Goal: Task Accomplishment & Management: Manage account settings

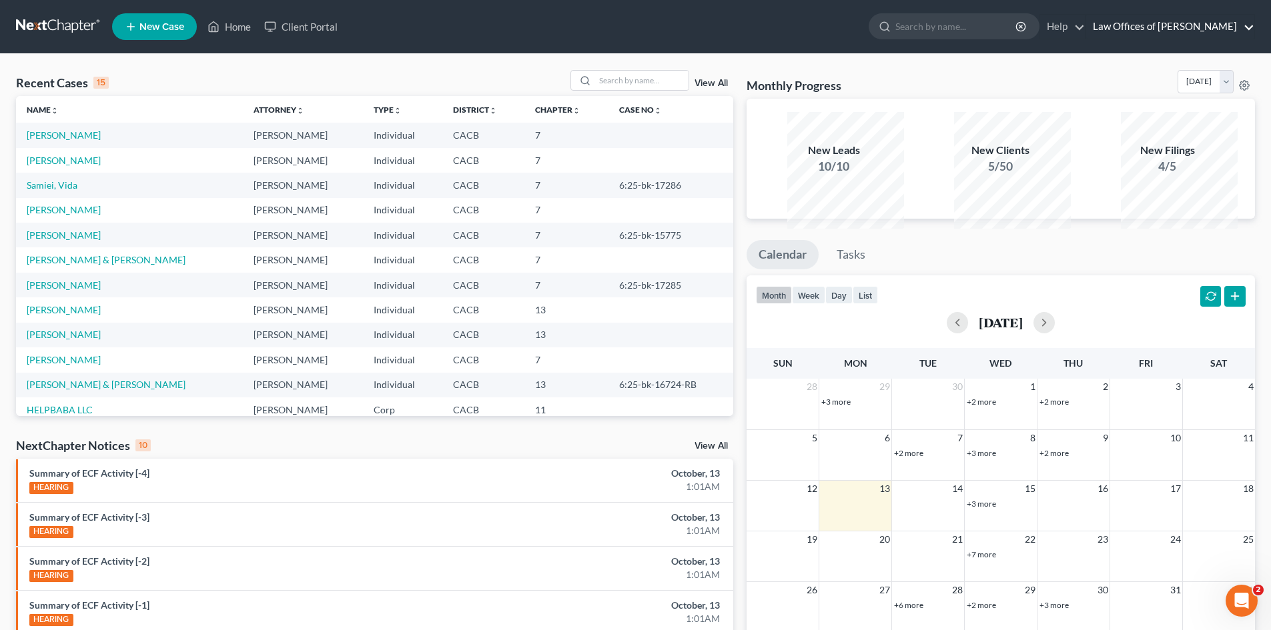
click at [1155, 33] on link "Law Offices of Terrence Fantauzzi" at bounding box center [1170, 27] width 168 height 24
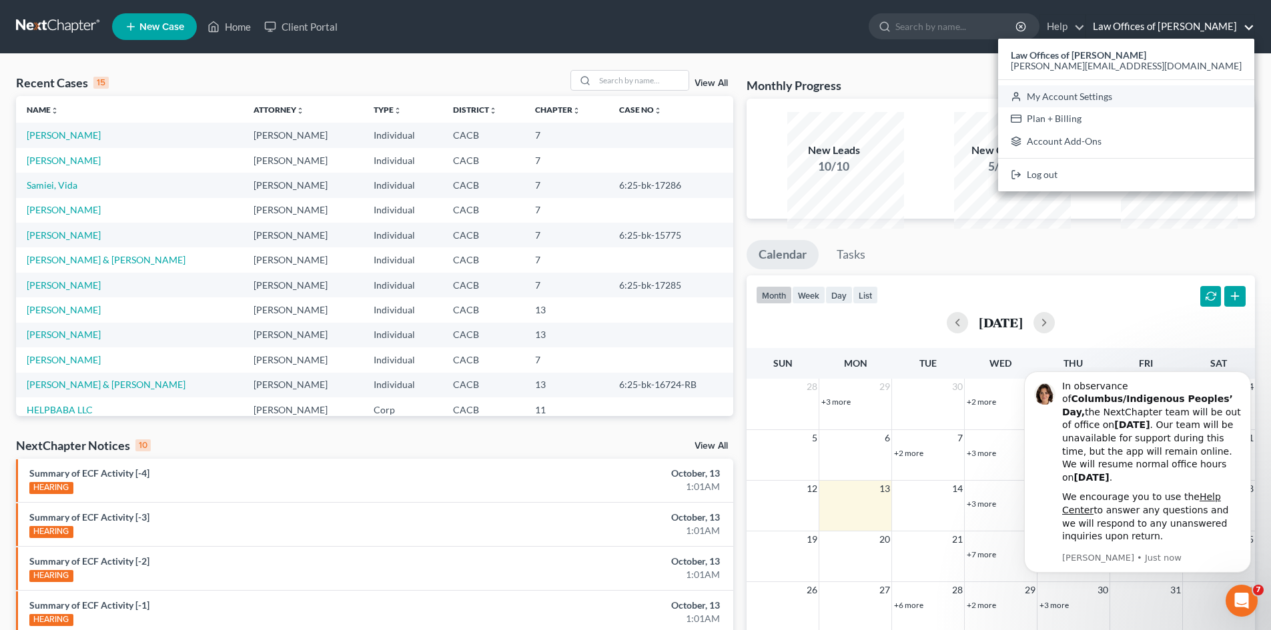
click at [1130, 108] on link "My Account Settings" at bounding box center [1126, 96] width 256 height 23
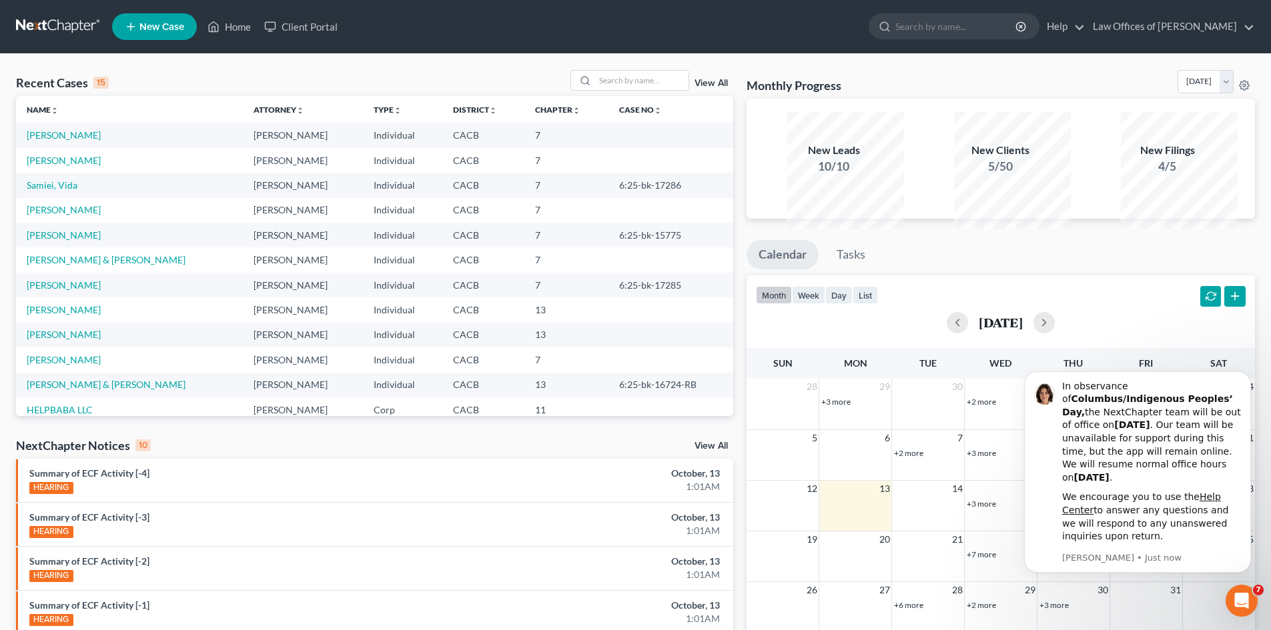
select select "29"
select select "4"
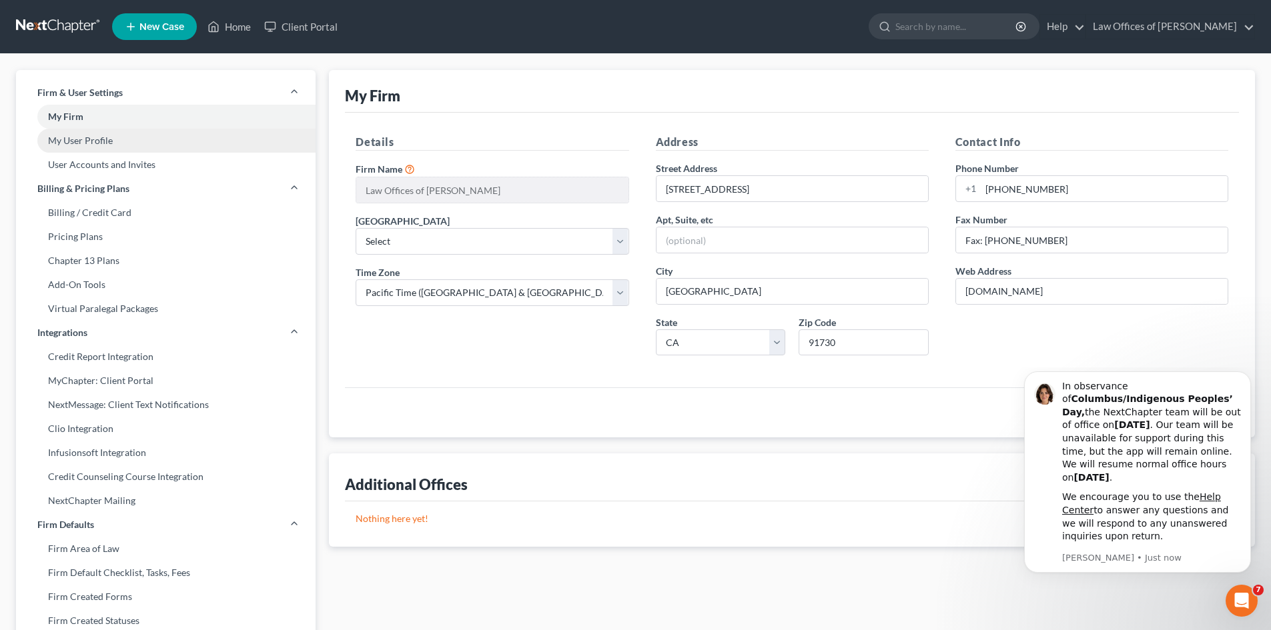
click at [114, 153] on link "My User Profile" at bounding box center [165, 141] width 299 height 24
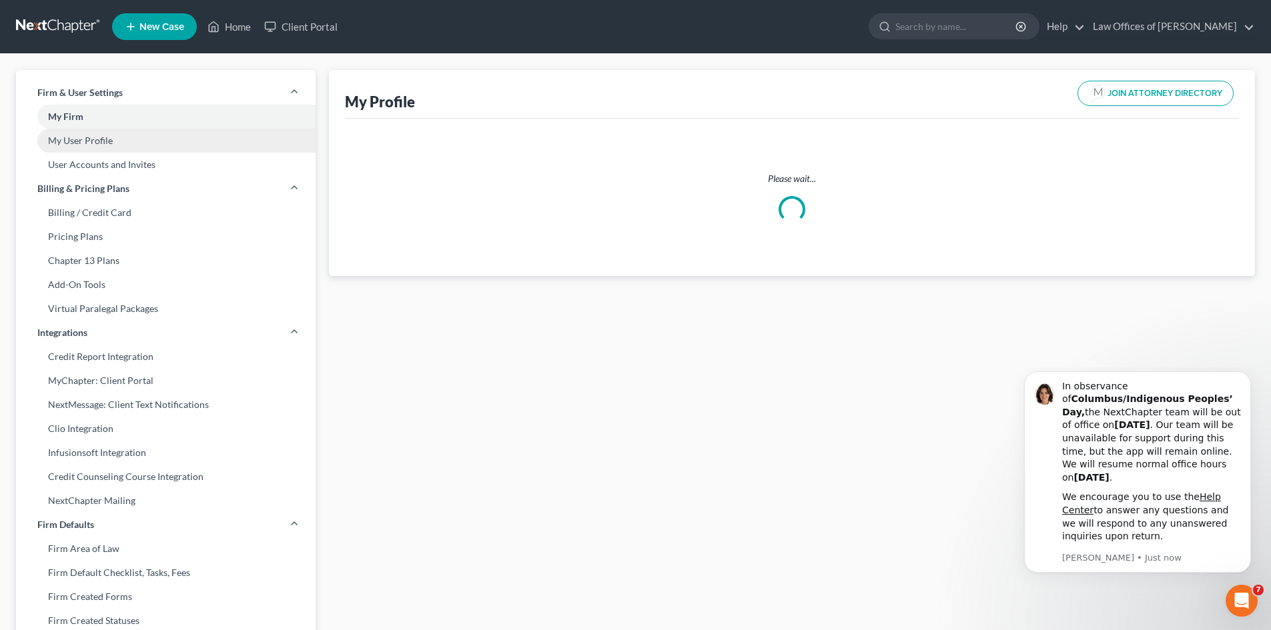
select select "4"
select select "7"
select select "attorney"
select select "1"
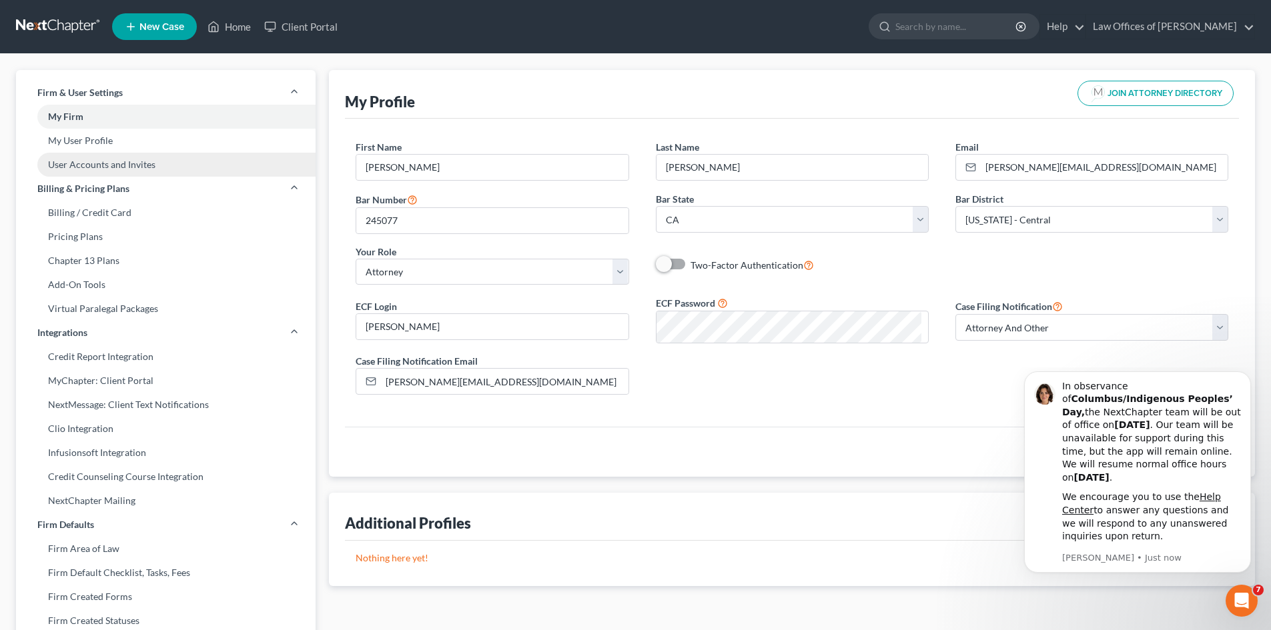
click at [125, 177] on link "User Accounts and Invites" at bounding box center [165, 165] width 299 height 24
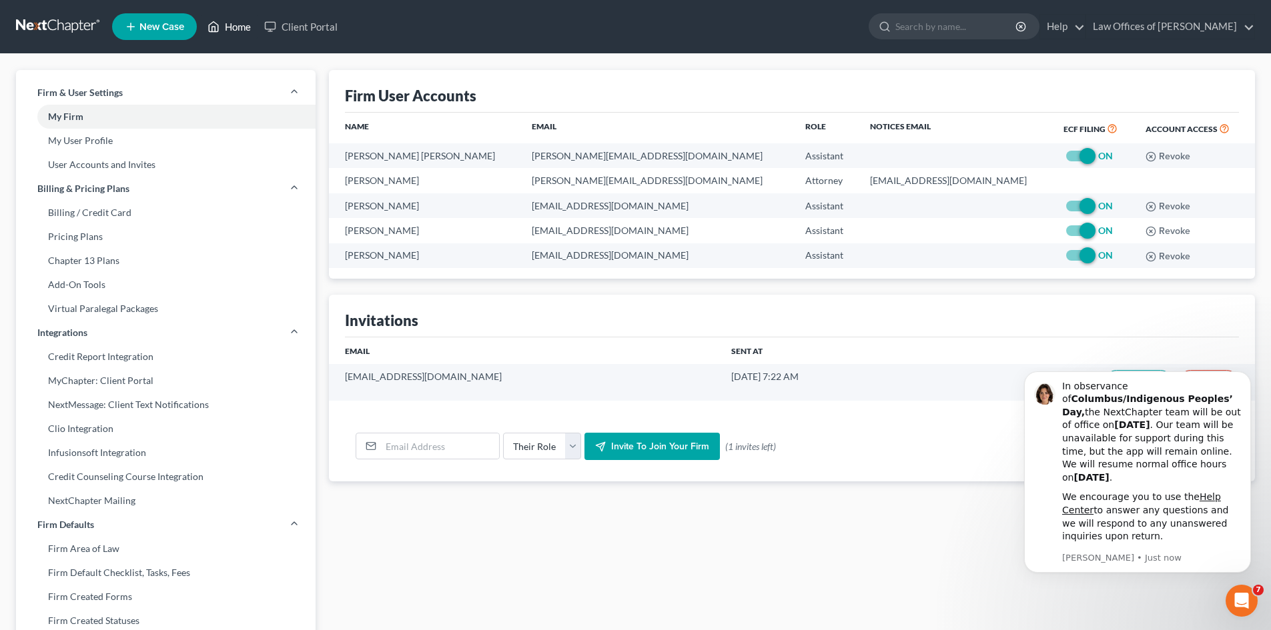
click at [257, 39] on link "Home" at bounding box center [229, 27] width 57 height 24
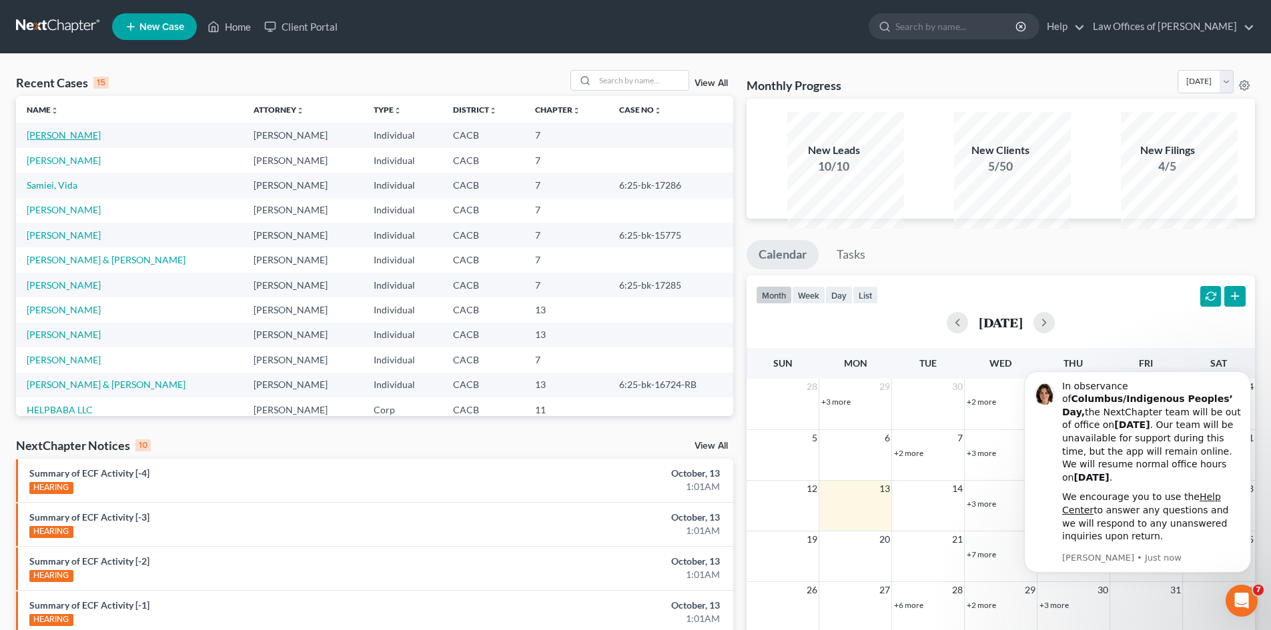
click at [83, 141] on link "Miranda, Eloy" at bounding box center [64, 134] width 74 height 11
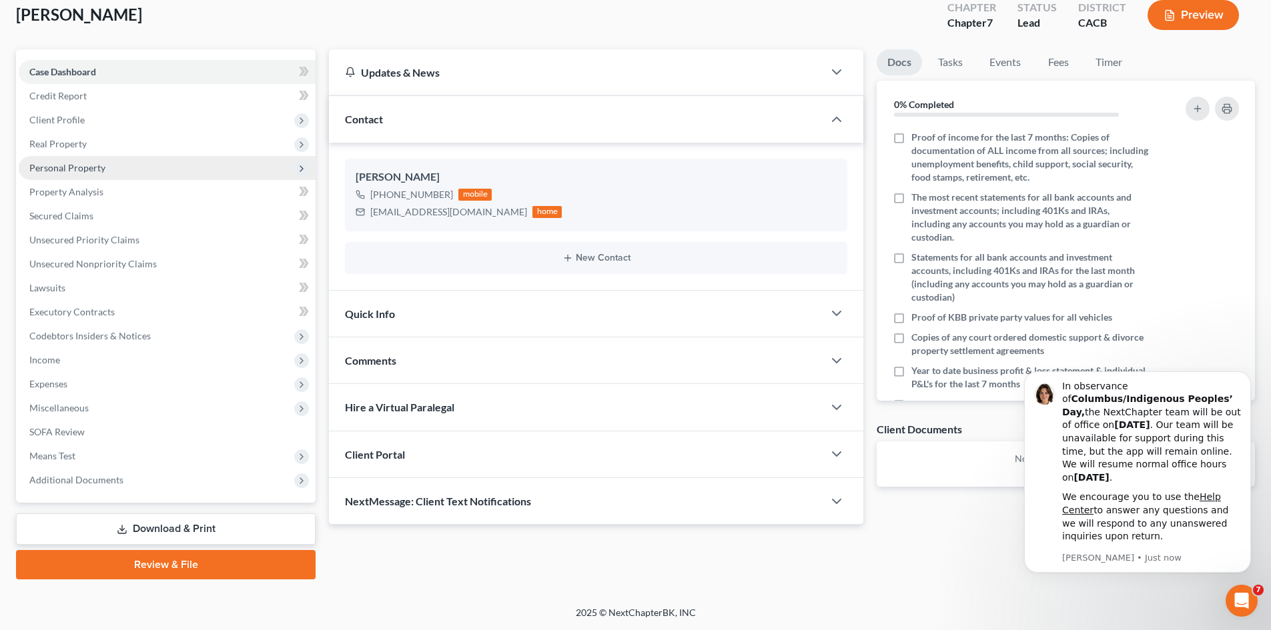
scroll to position [253, 0]
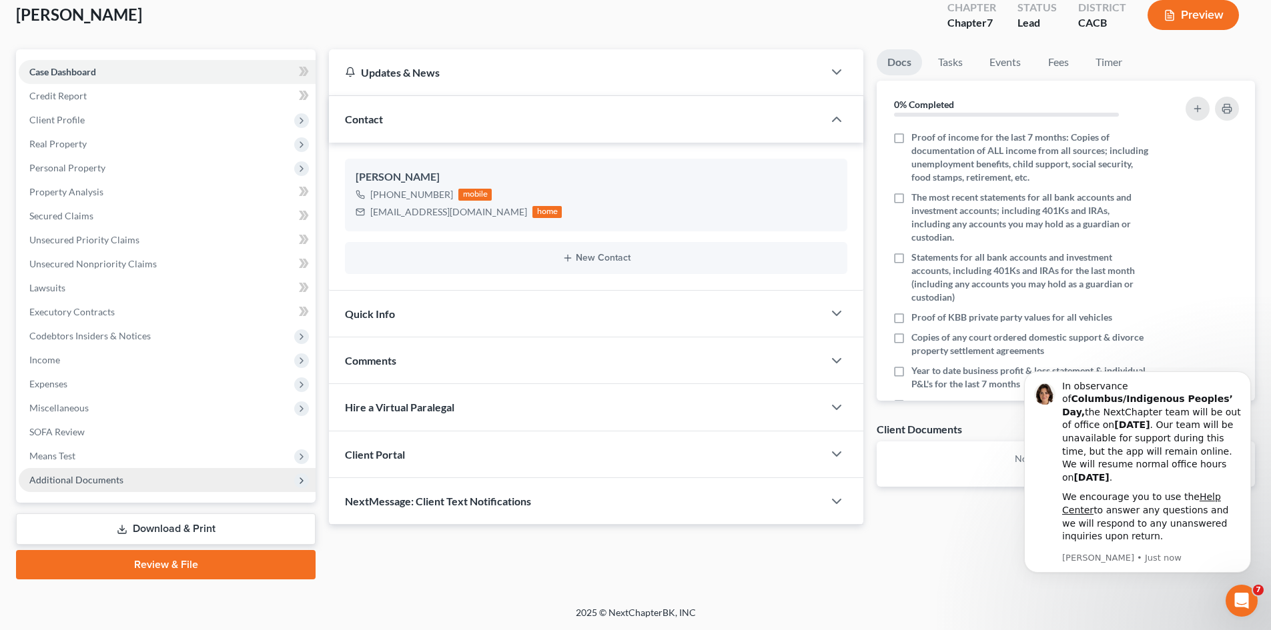
click at [304, 476] on icon at bounding box center [301, 481] width 11 height 11
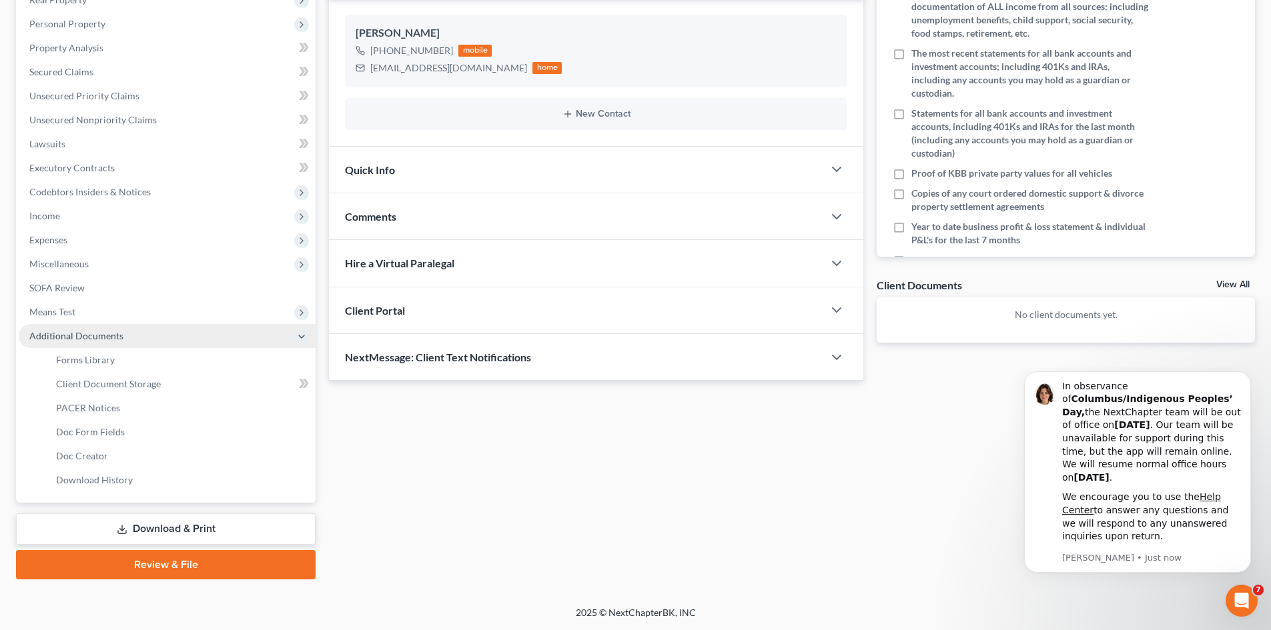
scroll to position [386, 0]
click at [113, 354] on span "Forms Library" at bounding box center [85, 359] width 59 height 11
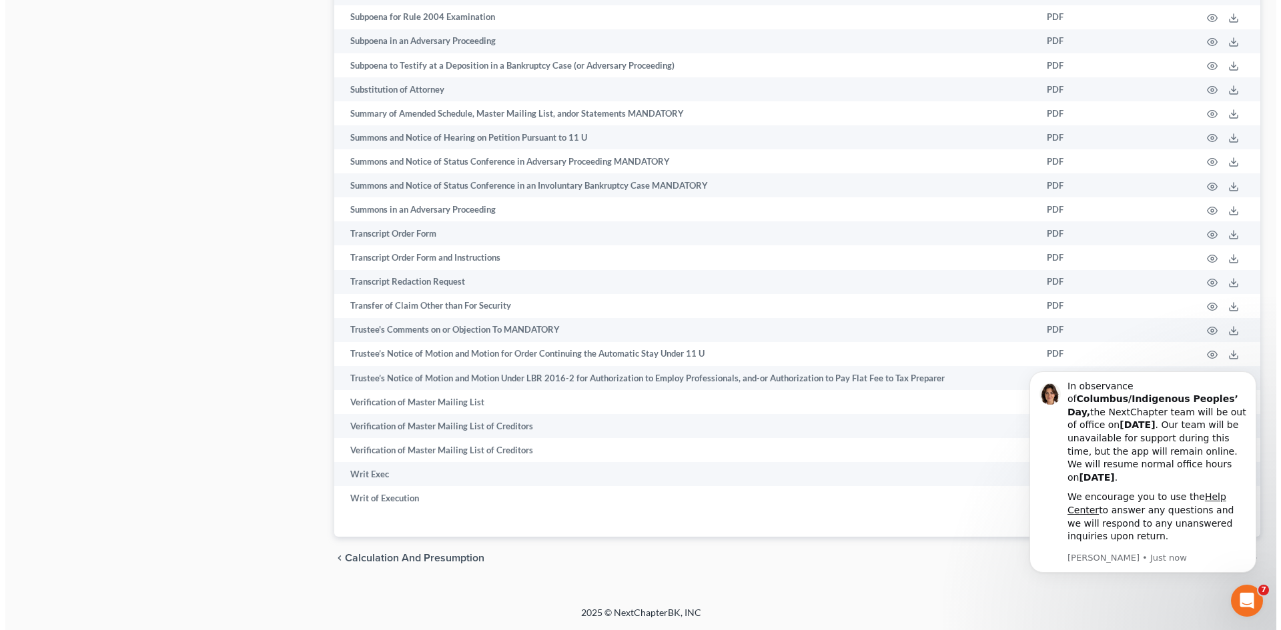
scroll to position [9165, 0]
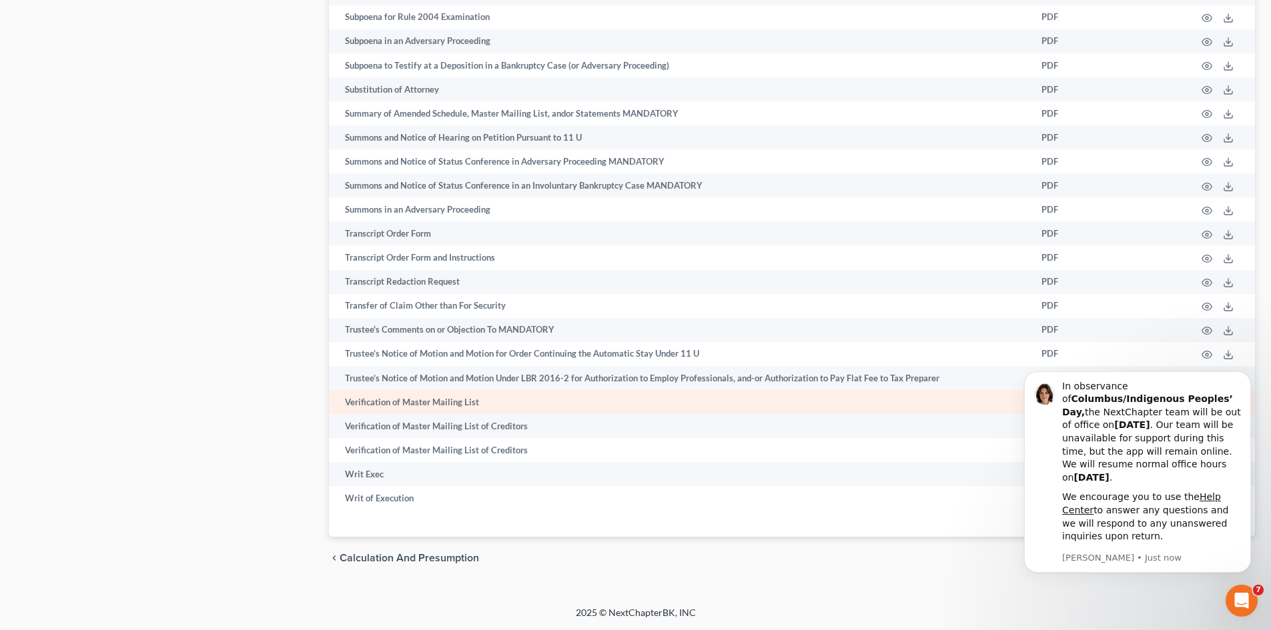
click at [1201, 398] on icon "button" at bounding box center [1206, 403] width 11 height 11
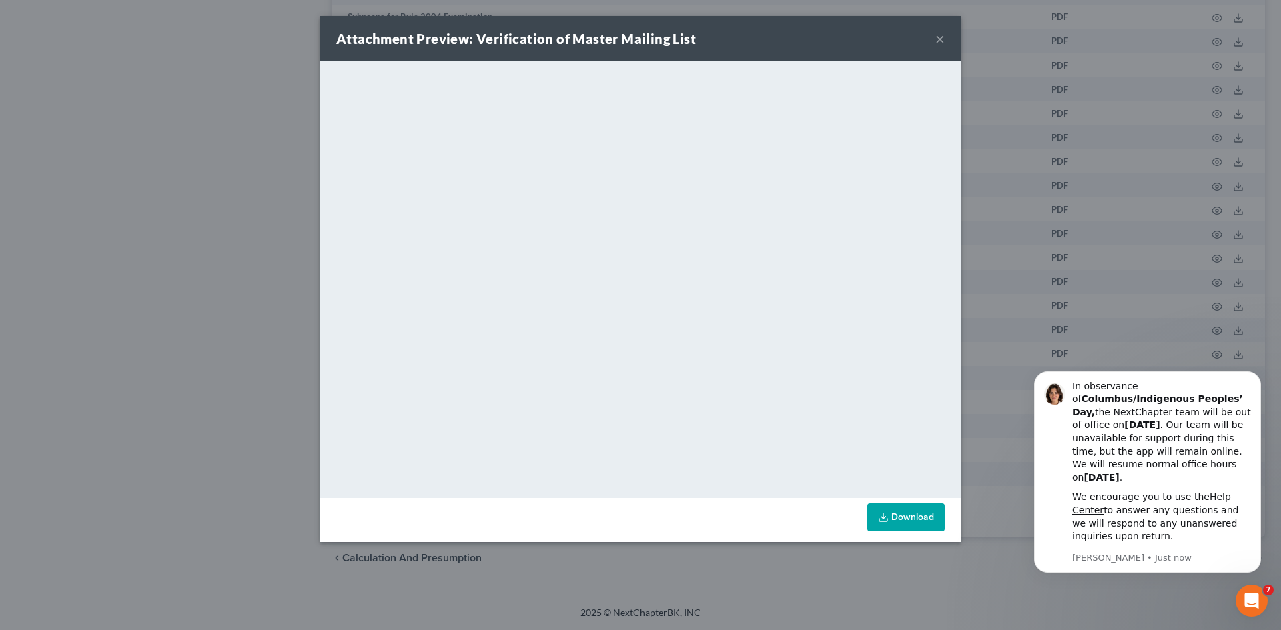
click at [944, 47] on button "×" at bounding box center [939, 39] width 9 height 16
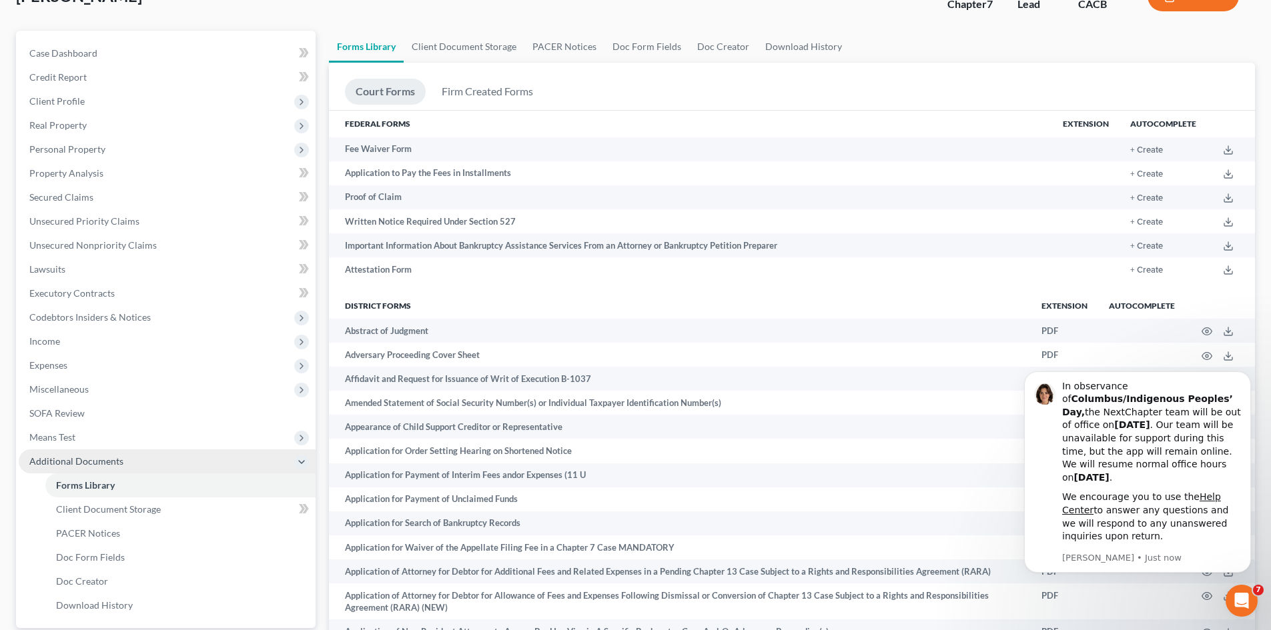
scroll to position [0, 0]
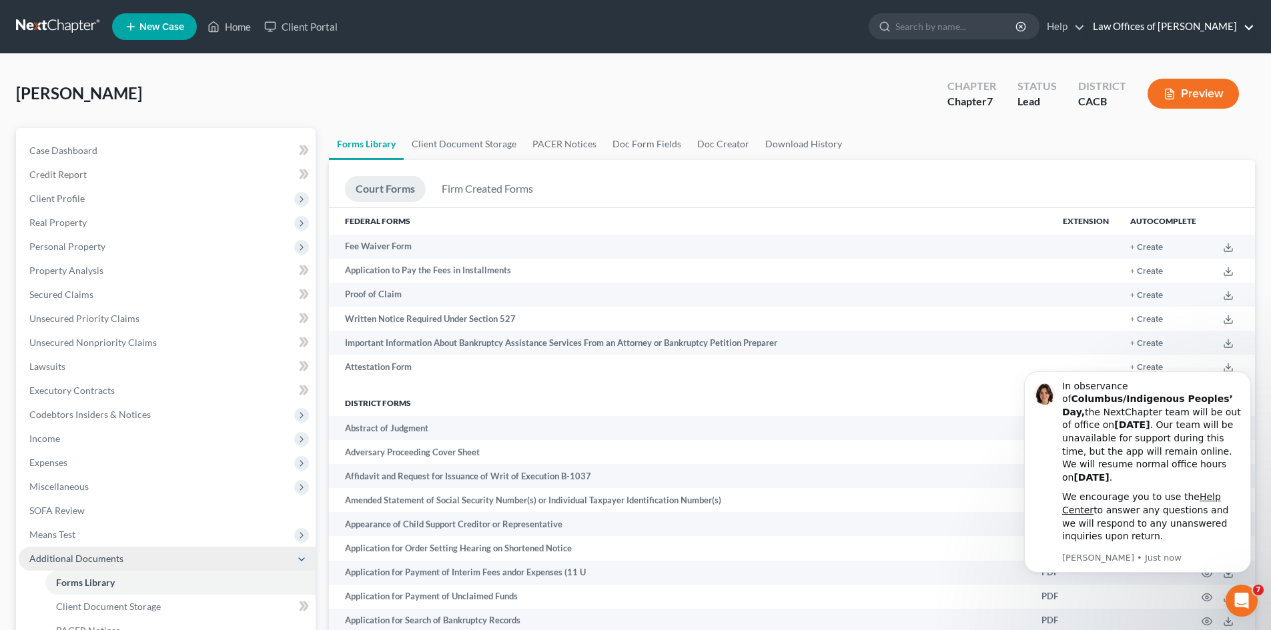
click at [1125, 31] on link "Law Offices of Terrence Fantauzzi" at bounding box center [1170, 27] width 168 height 24
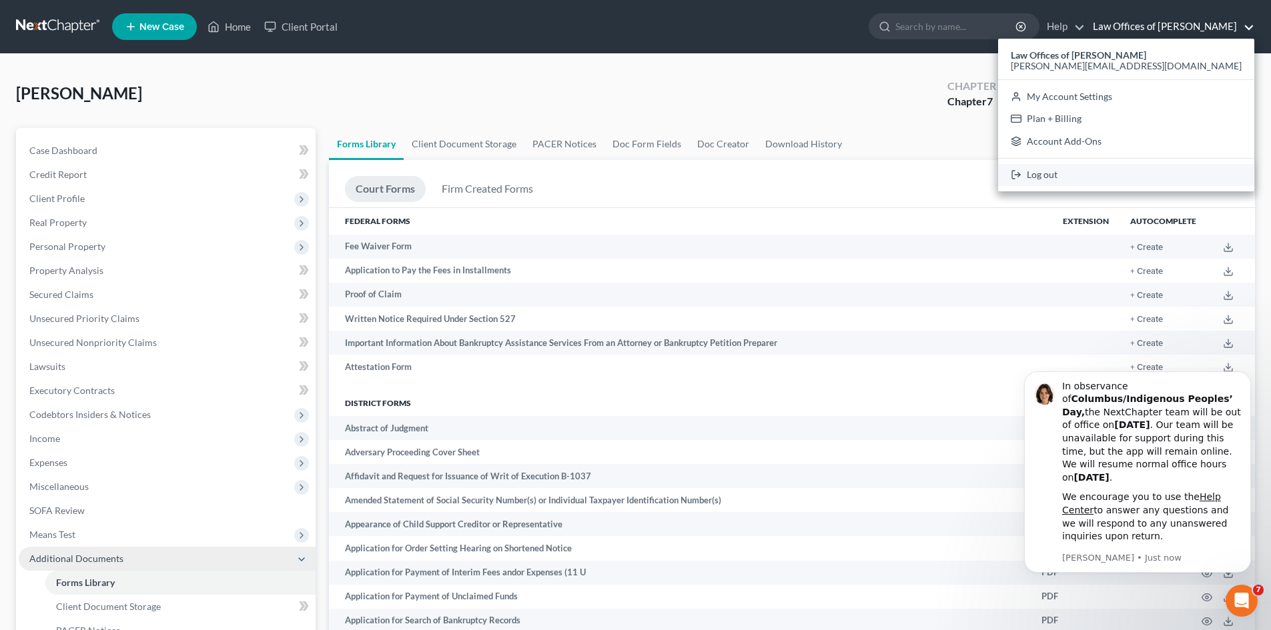
click at [1102, 187] on link "Log out" at bounding box center [1126, 175] width 256 height 23
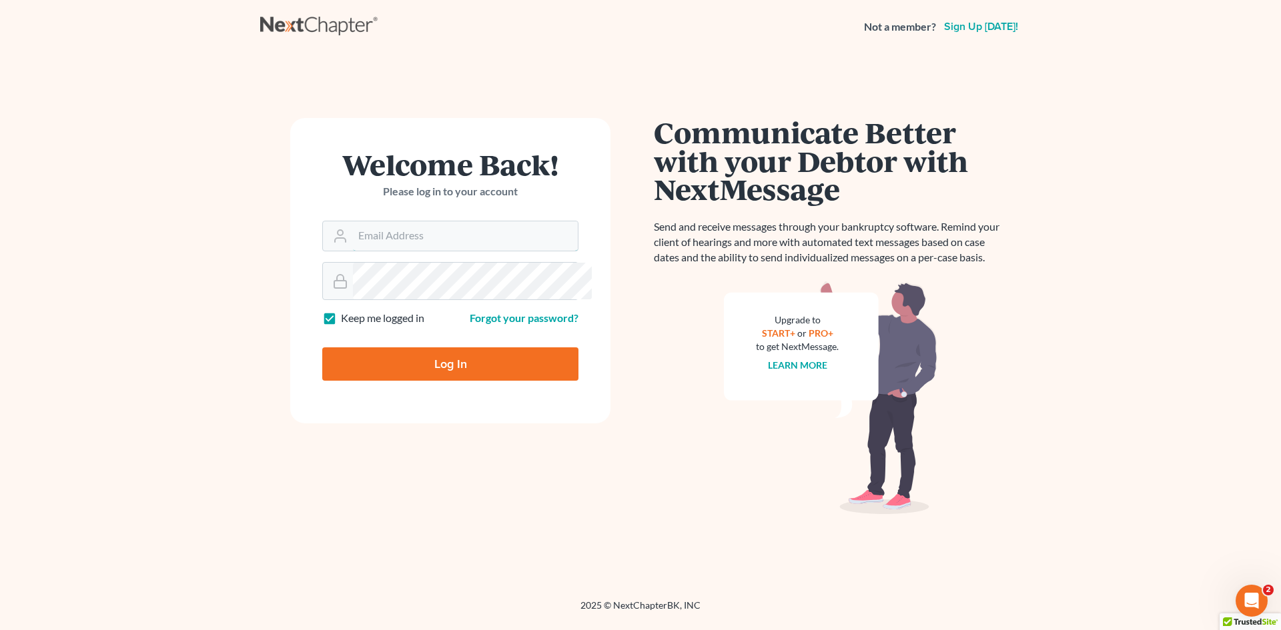
type input "[PERSON_NAME][EMAIL_ADDRESS][DOMAIN_NAME]"
click at [429, 381] on input "Log In" at bounding box center [450, 364] width 256 height 33
type input "Thinking..."
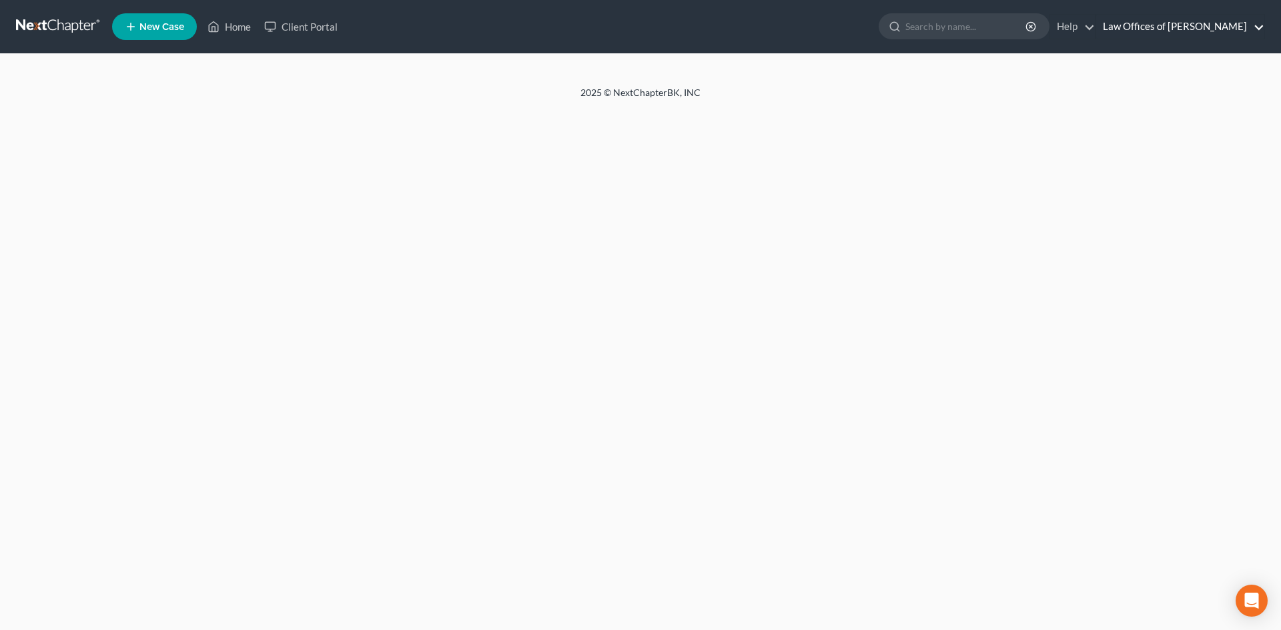
click at [1179, 34] on link "Law Offices of Terrence Fantauzzi" at bounding box center [1180, 27] width 168 height 24
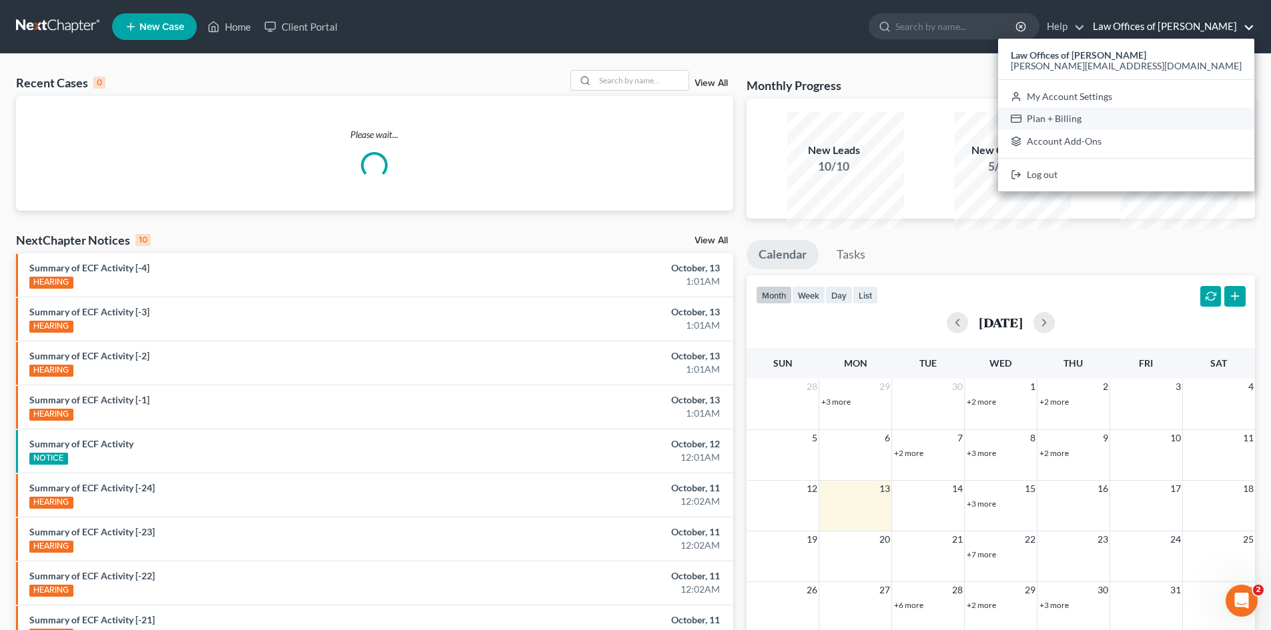
click at [1127, 130] on link "Plan + Billing" at bounding box center [1126, 118] width 256 height 23
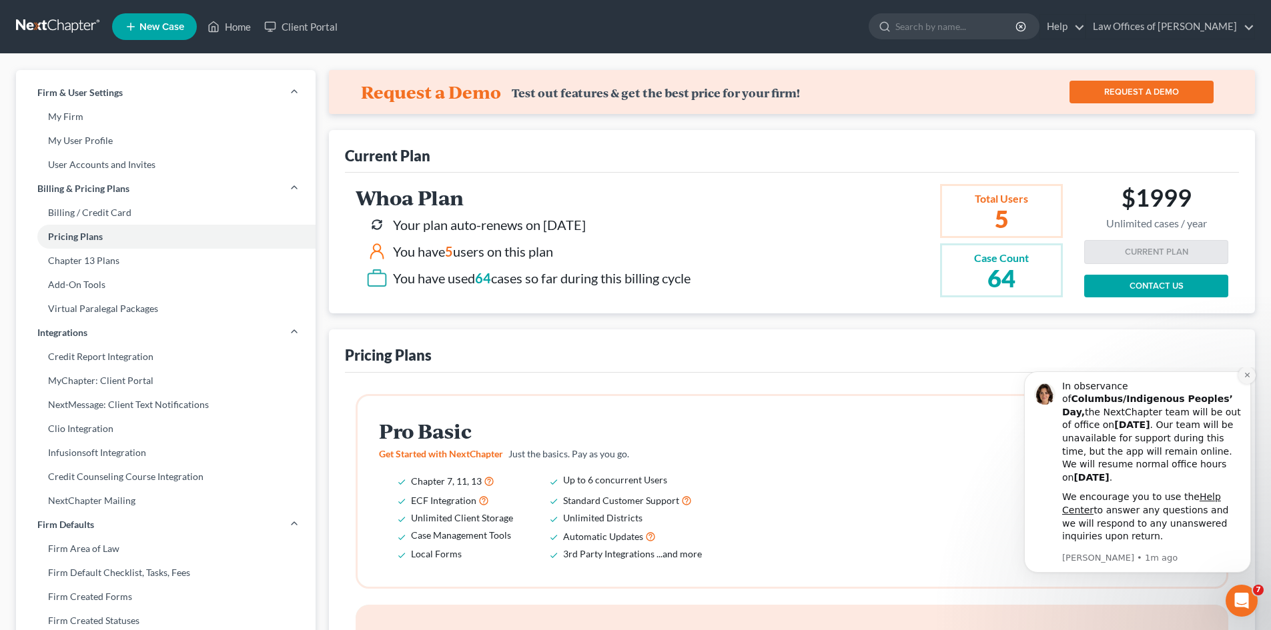
click at [1247, 378] on icon "Dismiss notification" at bounding box center [1246, 375] width 5 height 5
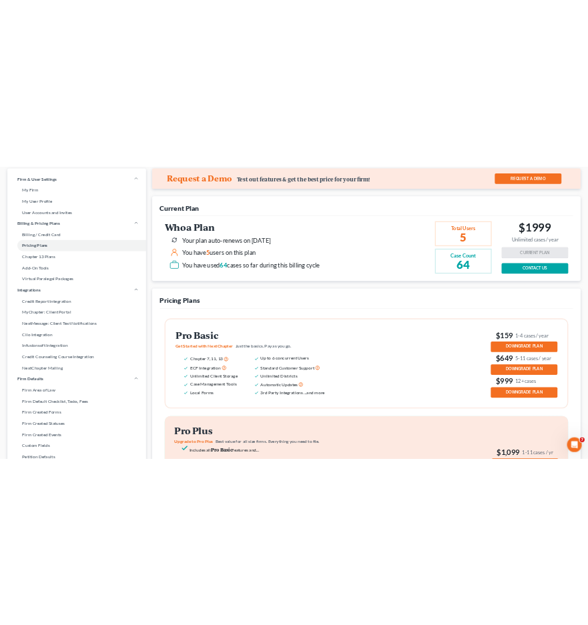
scroll to position [133, 0]
